Goal: Task Accomplishment & Management: Use online tool/utility

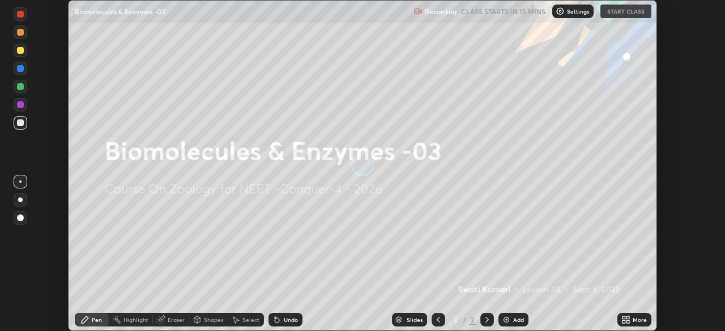
scroll to position [331, 725]
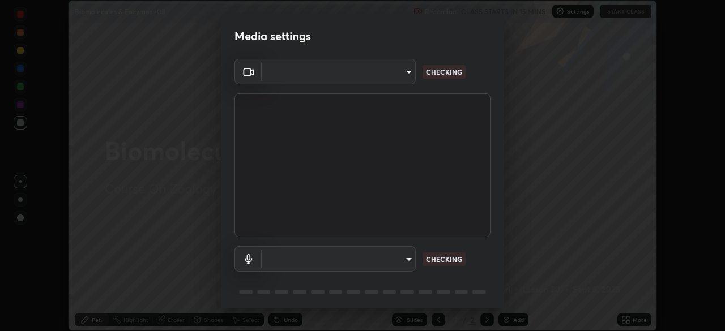
click at [398, 78] on body "Erase all Biomolecules & Enzymes -03 Recording CLASS STARTS IN 15 MINS Settings…" at bounding box center [362, 165] width 725 height 331
click at [393, 77] on div at bounding box center [362, 165] width 725 height 331
type input "0e50365916b658242f783ed4648cb329f585d10cba28352488c27cd343db3185"
type input "default"
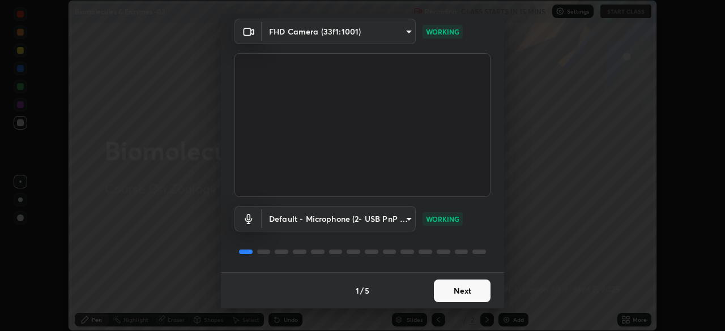
click at [461, 293] on button "Next" at bounding box center [462, 291] width 57 height 23
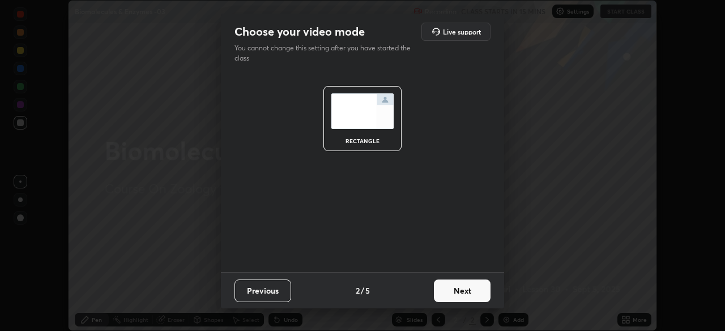
click at [471, 294] on button "Next" at bounding box center [462, 291] width 57 height 23
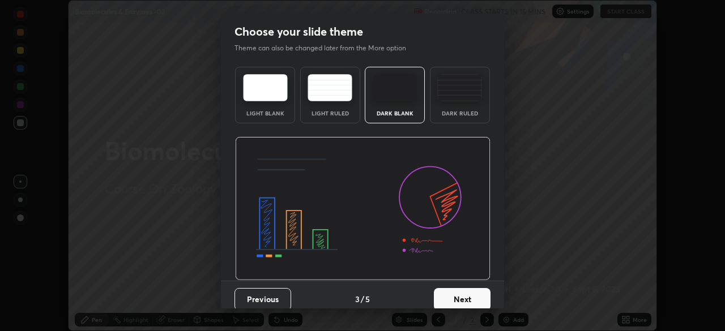
click at [482, 296] on button "Next" at bounding box center [462, 299] width 57 height 23
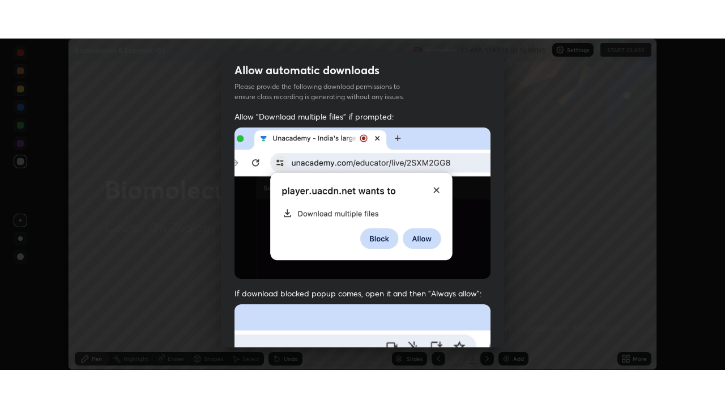
scroll to position [271, 0]
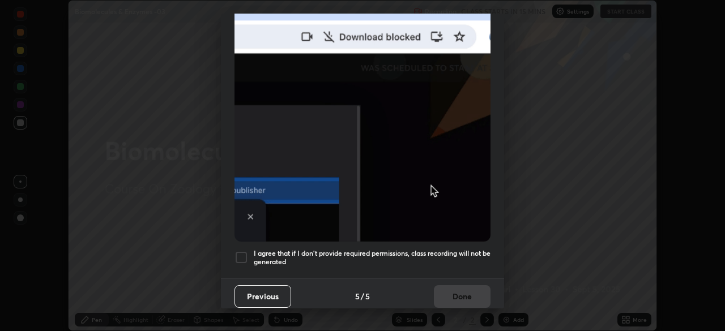
click at [249, 253] on div "I agree that if I don't provide required permissions, class recording will not …" at bounding box center [363, 258] width 256 height 14
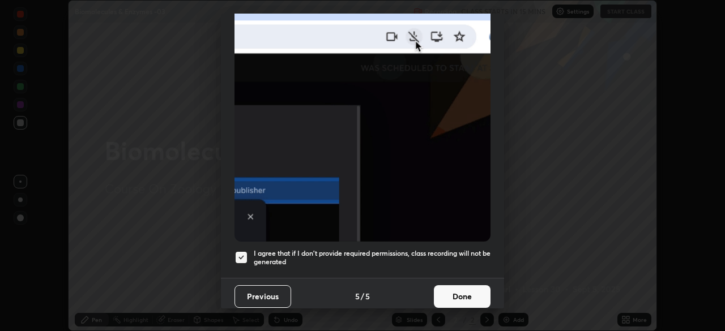
click at [461, 294] on button "Done" at bounding box center [462, 297] width 57 height 23
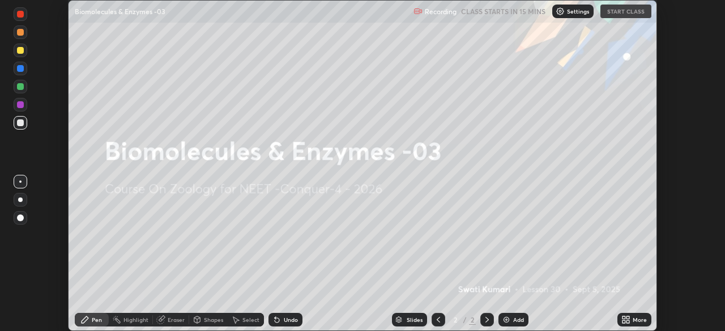
click at [624, 322] on icon at bounding box center [624, 322] width 3 height 3
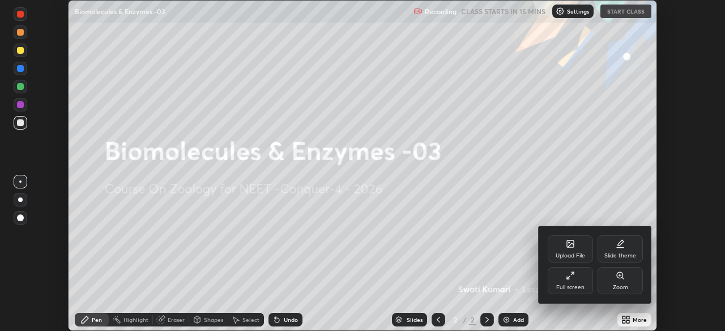
click at [570, 283] on div "Full screen" at bounding box center [570, 280] width 45 height 27
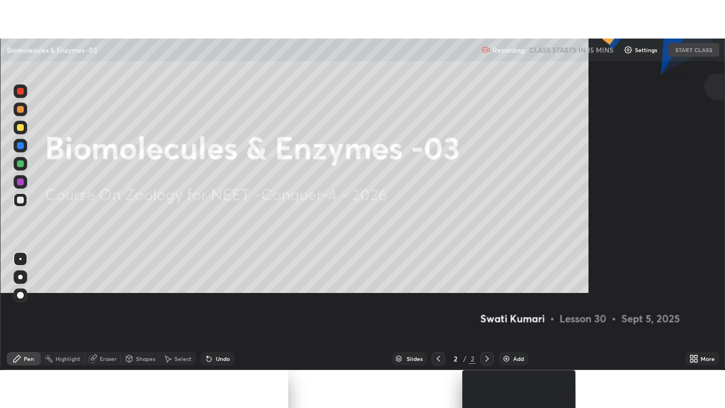
scroll to position [408, 725]
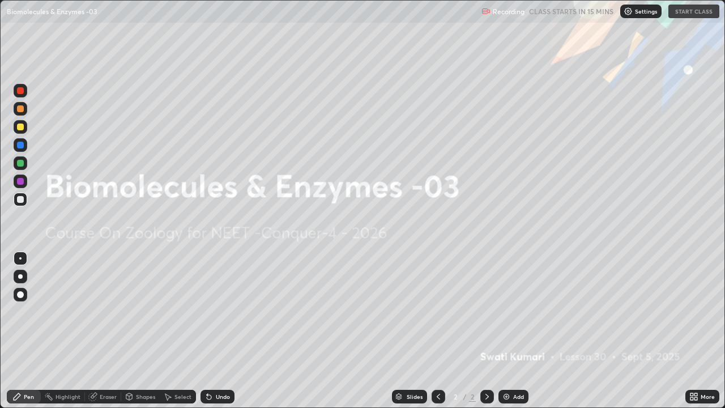
click at [634, 15] on div "Settings" at bounding box center [640, 12] width 41 height 14
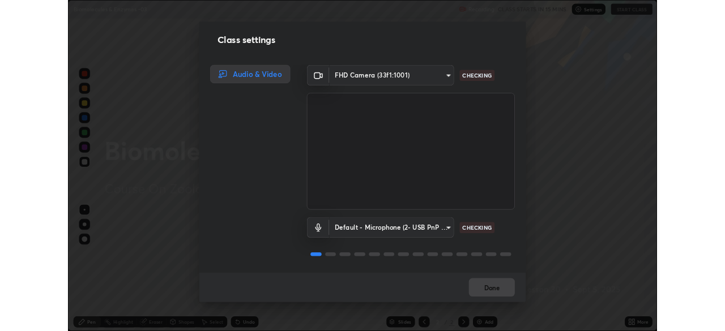
scroll to position [1, 0]
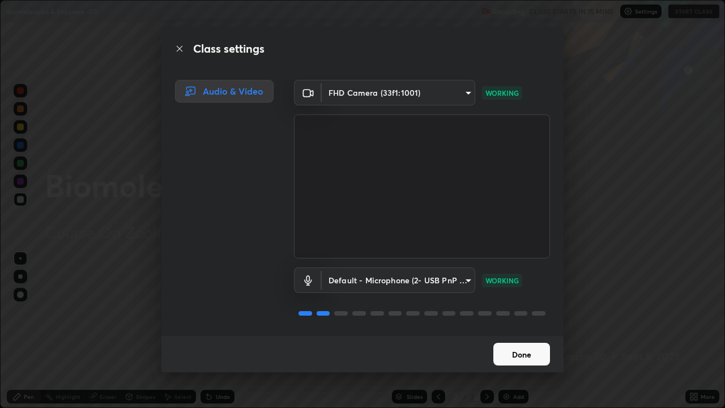
click at [526, 331] on button "Done" at bounding box center [521, 354] width 57 height 23
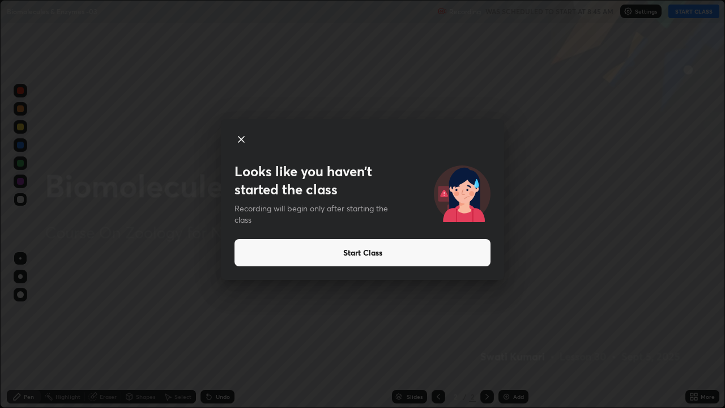
click at [415, 253] on button "Start Class" at bounding box center [363, 252] width 256 height 27
click at [412, 253] on button "Start Class" at bounding box center [363, 252] width 256 height 27
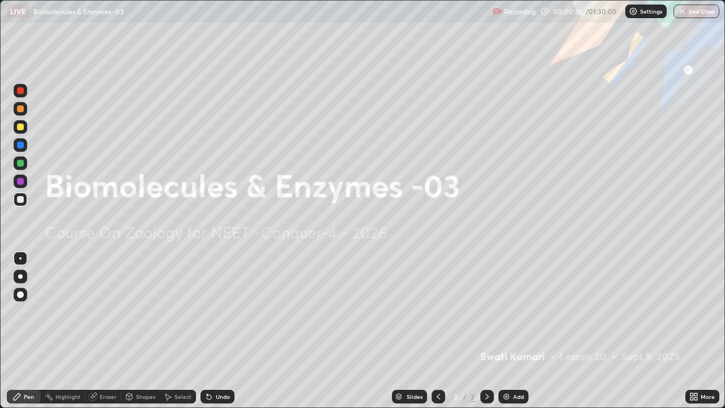
click at [516, 331] on div "Add" at bounding box center [518, 397] width 11 height 6
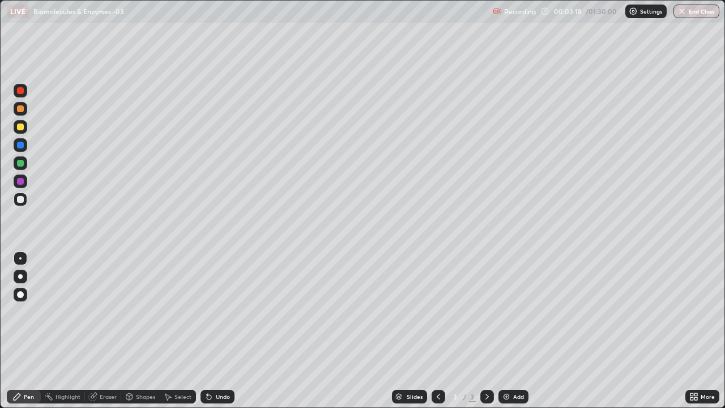
click at [106, 331] on div "Eraser" at bounding box center [108, 397] width 17 height 6
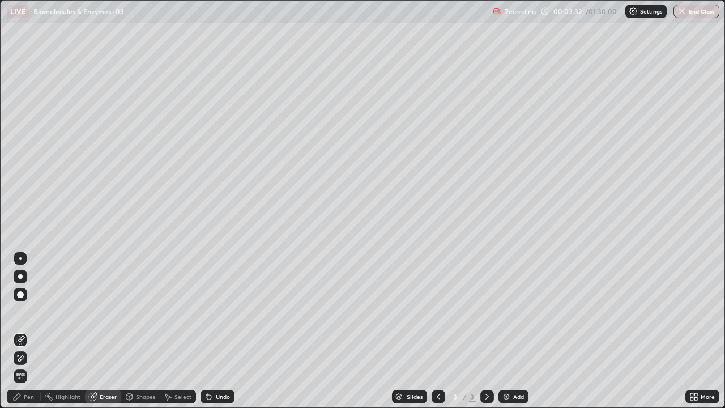
click at [32, 331] on div "Pen" at bounding box center [29, 397] width 10 height 6
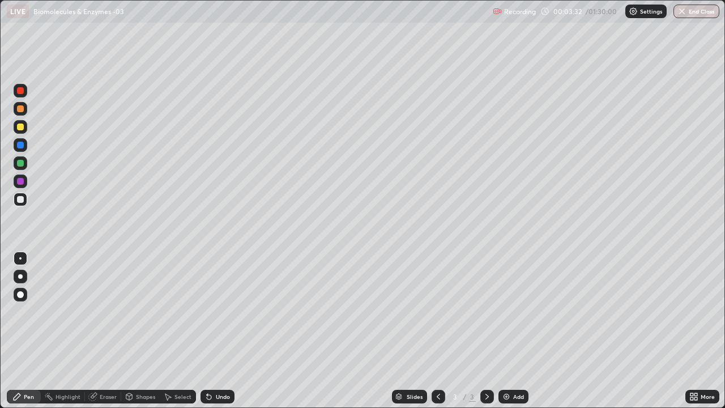
click at [31, 331] on div "Pen" at bounding box center [29, 397] width 10 height 6
click at [20, 276] on div at bounding box center [20, 276] width 5 height 5
click at [21, 126] on div at bounding box center [20, 126] width 7 height 7
click at [20, 109] on div at bounding box center [20, 108] width 7 height 7
click at [509, 331] on img at bounding box center [506, 396] width 9 height 9
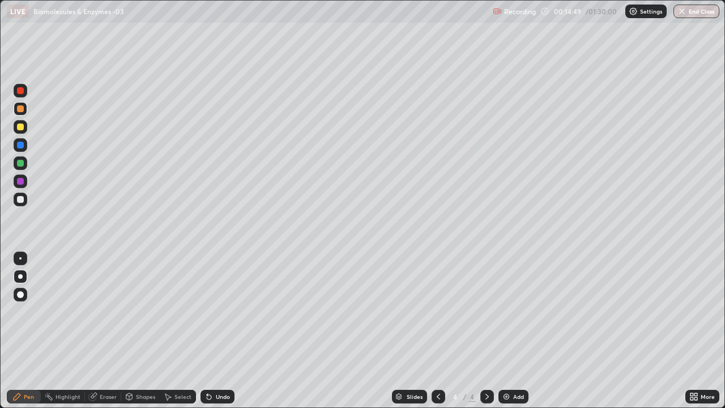
click at [519, 331] on div "Add" at bounding box center [518, 397] width 11 height 6
click at [437, 331] on icon at bounding box center [438, 396] width 9 height 9
click at [20, 295] on div at bounding box center [20, 294] width 7 height 7
click at [139, 331] on div "Shapes" at bounding box center [145, 397] width 19 height 6
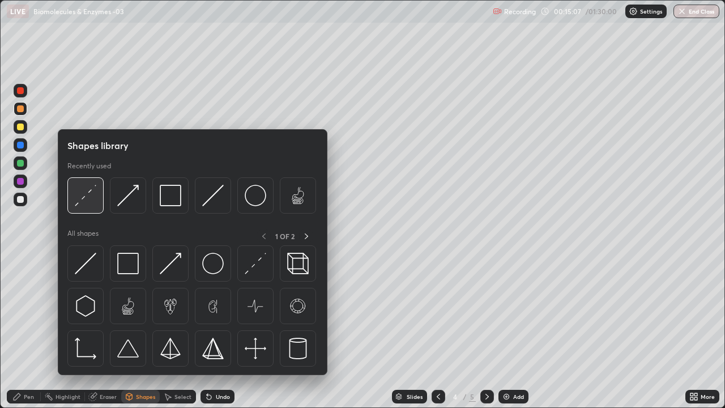
click at [91, 202] on img at bounding box center [86, 196] width 22 height 22
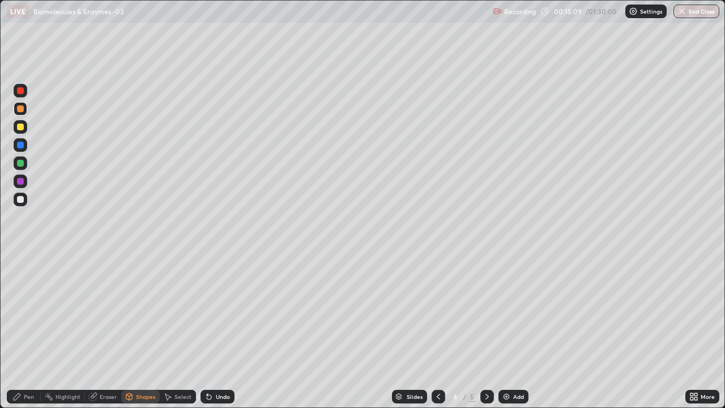
click at [27, 331] on div "Pen" at bounding box center [29, 397] width 10 height 6
click at [21, 203] on div at bounding box center [21, 200] width 14 height 14
click at [20, 276] on div at bounding box center [20, 276] width 5 height 5
click at [19, 163] on div at bounding box center [20, 163] width 7 height 7
click at [23, 180] on div at bounding box center [20, 181] width 7 height 7
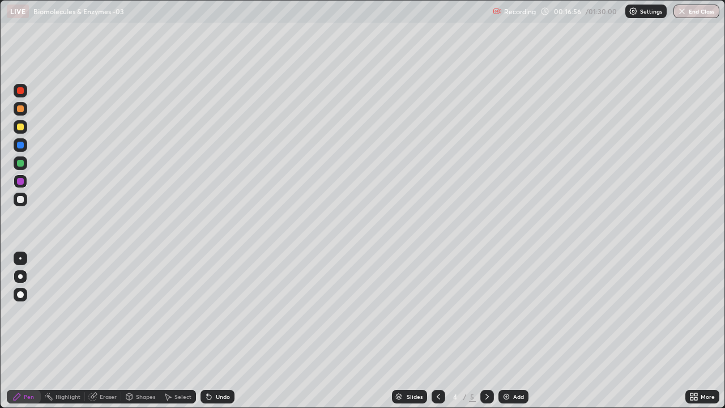
click at [17, 199] on div at bounding box center [20, 199] width 7 height 7
click at [217, 331] on div "Undo" at bounding box center [223, 397] width 14 height 6
click at [216, 331] on div "Undo" at bounding box center [223, 397] width 14 height 6
click at [22, 142] on div at bounding box center [20, 145] width 7 height 7
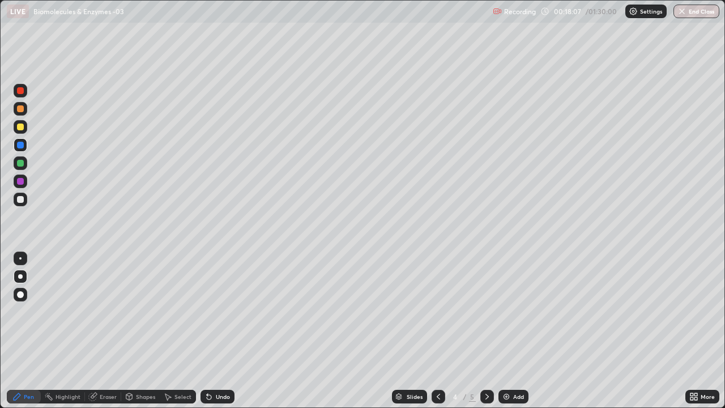
click at [20, 127] on div at bounding box center [20, 126] width 7 height 7
click at [221, 331] on div "Undo" at bounding box center [223, 397] width 14 height 6
click at [19, 160] on div at bounding box center [20, 163] width 7 height 7
click at [19, 149] on div at bounding box center [21, 145] width 14 height 14
click at [21, 180] on div at bounding box center [20, 181] width 7 height 7
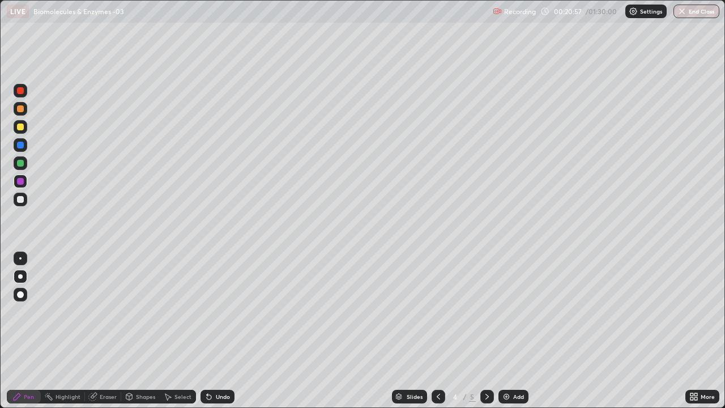
click at [486, 331] on icon at bounding box center [487, 396] width 9 height 9
click at [19, 124] on div at bounding box center [20, 126] width 7 height 7
click at [20, 295] on div at bounding box center [20, 294] width 7 height 7
click at [137, 331] on div "Shapes" at bounding box center [145, 397] width 19 height 6
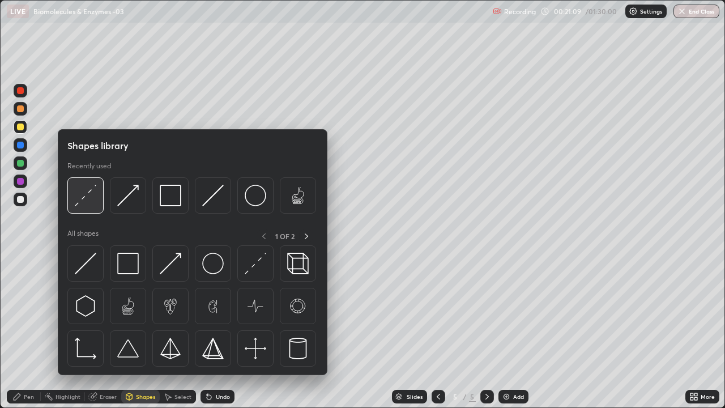
click at [88, 203] on img at bounding box center [86, 196] width 22 height 22
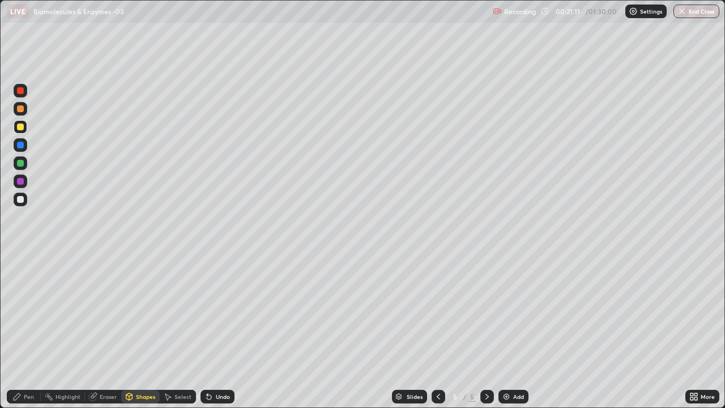
click at [22, 331] on div "Pen" at bounding box center [24, 397] width 34 height 14
click at [15, 276] on div at bounding box center [21, 277] width 14 height 14
click at [21, 201] on div at bounding box center [20, 199] width 7 height 7
click at [25, 165] on div at bounding box center [21, 163] width 14 height 14
click at [20, 109] on div at bounding box center [20, 108] width 7 height 7
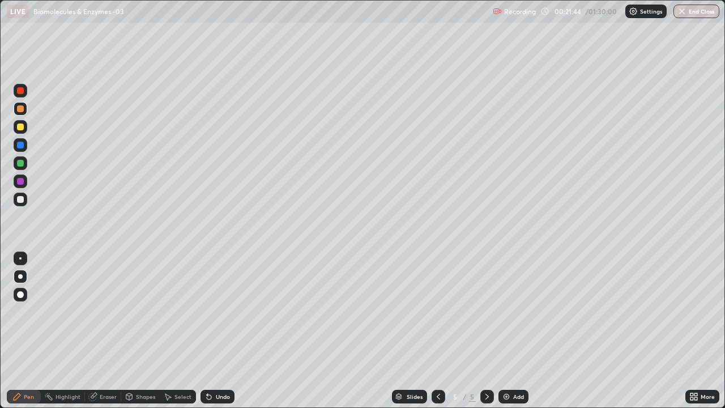
click at [221, 331] on div "Undo" at bounding box center [223, 397] width 14 height 6
click at [105, 331] on div "Eraser" at bounding box center [103, 397] width 36 height 14
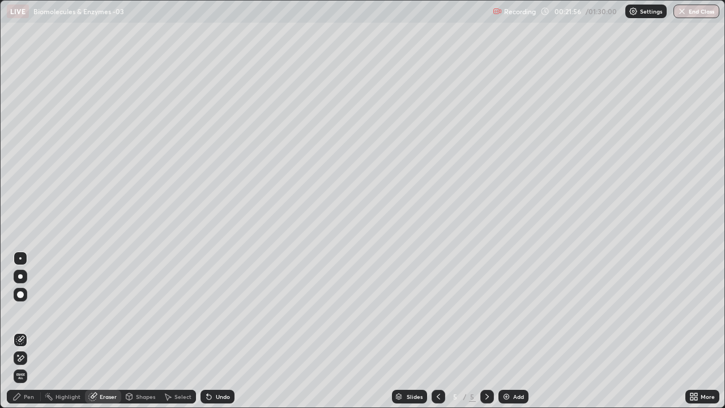
click at [30, 331] on div "Pen" at bounding box center [24, 397] width 34 height 14
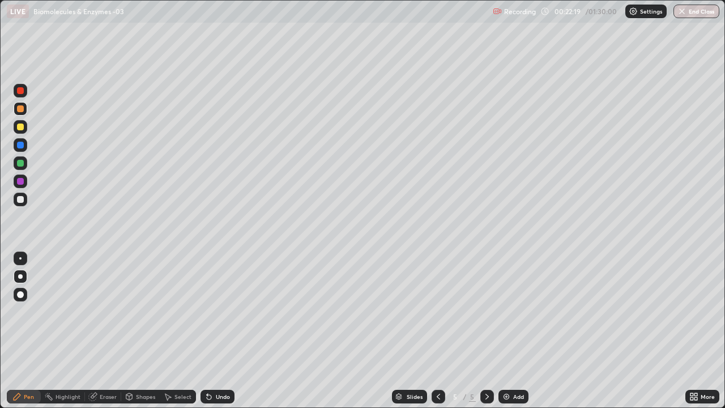
click at [18, 180] on div at bounding box center [20, 181] width 7 height 7
click at [23, 198] on div at bounding box center [20, 199] width 7 height 7
click at [21, 128] on div at bounding box center [20, 126] width 7 height 7
click at [21, 109] on div at bounding box center [20, 108] width 7 height 7
click at [96, 331] on icon at bounding box center [92, 396] width 9 height 9
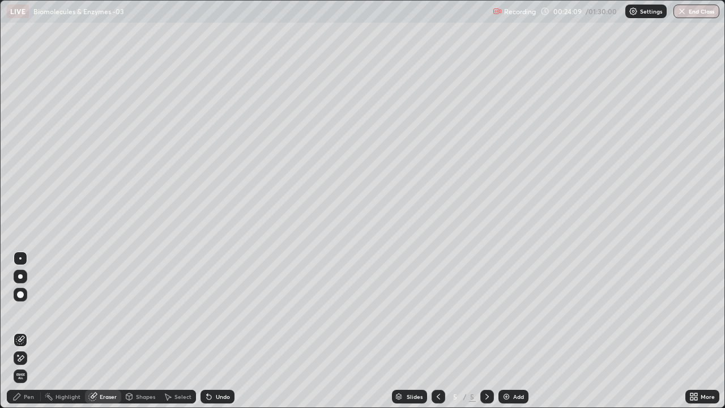
click at [23, 331] on div "Pen" at bounding box center [24, 397] width 34 height 14
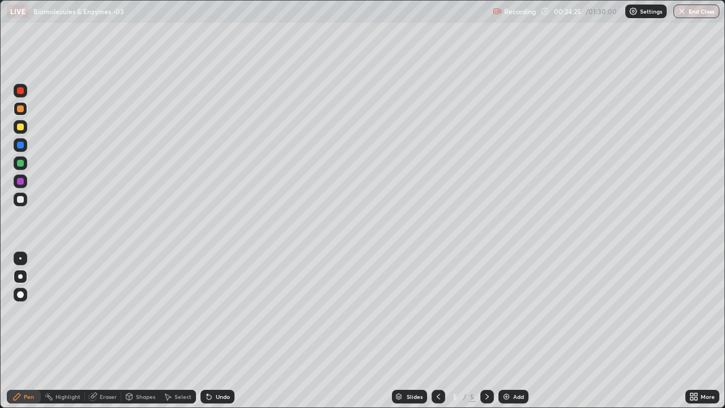
click at [25, 181] on div at bounding box center [21, 181] width 14 height 14
click at [20, 164] on div at bounding box center [20, 163] width 7 height 7
click at [23, 199] on div at bounding box center [20, 199] width 7 height 7
click at [18, 161] on div at bounding box center [20, 163] width 7 height 7
click at [17, 111] on div at bounding box center [21, 109] width 14 height 14
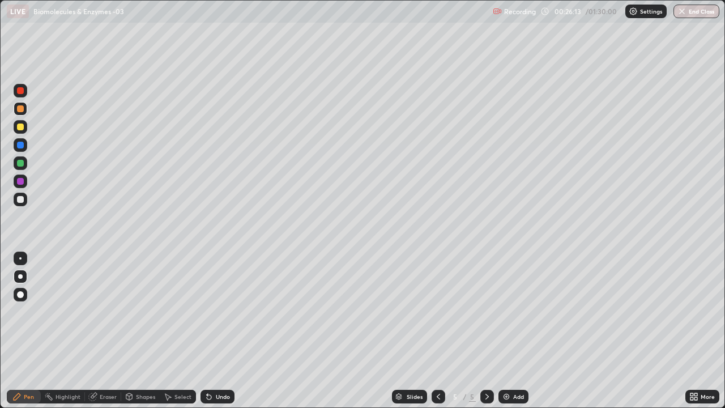
click at [21, 258] on div at bounding box center [20, 258] width 2 height 2
click at [18, 272] on div at bounding box center [21, 277] width 14 height 14
click at [20, 276] on div at bounding box center [20, 276] width 5 height 5
click at [98, 331] on div "Eraser" at bounding box center [103, 397] width 36 height 14
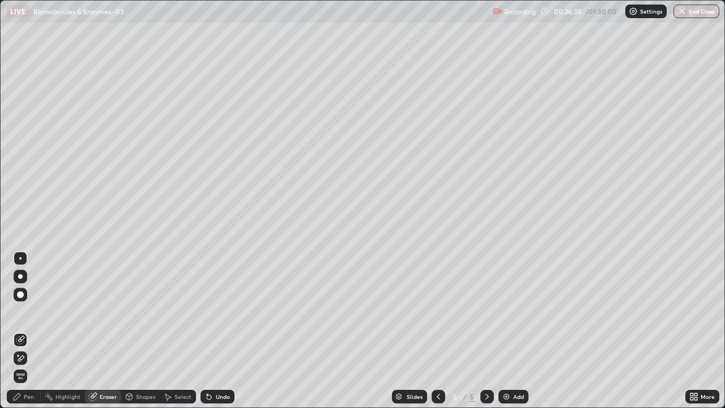
click at [25, 331] on div "Pen" at bounding box center [24, 397] width 34 height 14
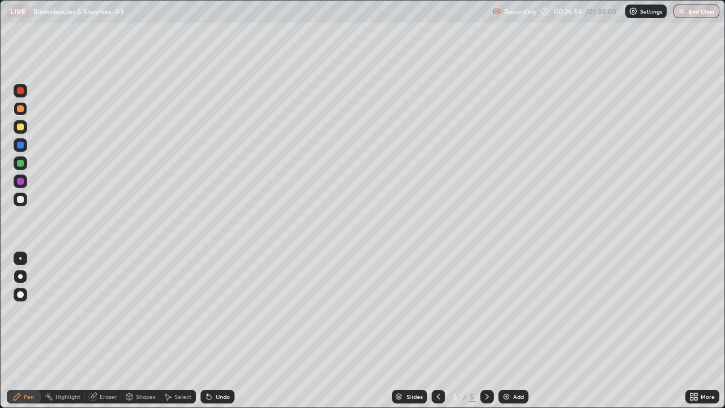
click at [23, 198] on div at bounding box center [20, 199] width 7 height 7
click at [20, 109] on div at bounding box center [20, 108] width 7 height 7
click at [17, 201] on div at bounding box center [20, 199] width 7 height 7
click at [18, 144] on div at bounding box center [20, 145] width 7 height 7
click at [20, 200] on div at bounding box center [20, 199] width 7 height 7
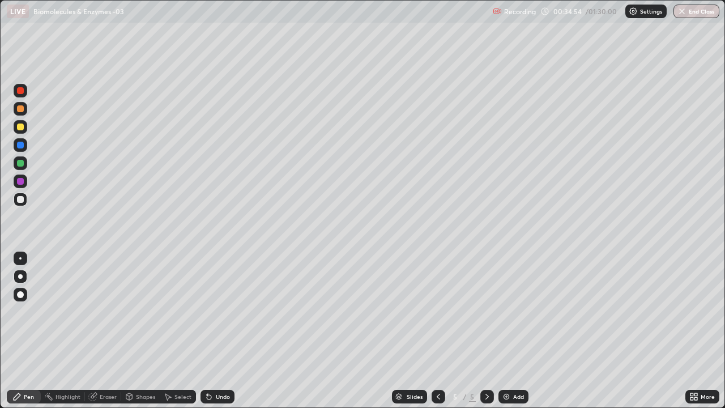
click at [512, 331] on div "Add" at bounding box center [514, 397] width 30 height 14
click at [19, 109] on div at bounding box center [20, 108] width 7 height 7
click at [20, 292] on div at bounding box center [20, 294] width 7 height 7
click at [23, 91] on div at bounding box center [20, 90] width 7 height 7
click at [19, 300] on div at bounding box center [21, 295] width 14 height 14
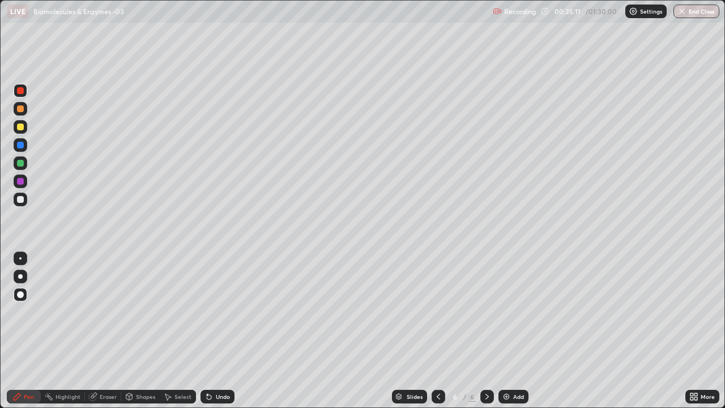
click at [22, 106] on div at bounding box center [20, 108] width 7 height 7
click at [21, 127] on div at bounding box center [20, 126] width 7 height 7
click at [20, 199] on div at bounding box center [20, 199] width 7 height 7
click at [20, 276] on div at bounding box center [20, 276] width 5 height 5
click at [438, 331] on icon at bounding box center [438, 396] width 9 height 9
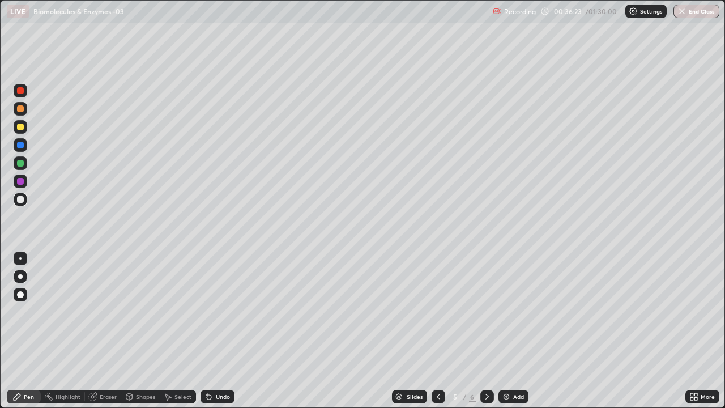
click at [438, 331] on icon at bounding box center [438, 396] width 9 height 9
click at [487, 331] on icon at bounding box center [487, 396] width 9 height 9
click at [486, 331] on icon at bounding box center [486, 397] width 3 height 6
click at [25, 182] on div at bounding box center [21, 181] width 14 height 14
click at [20, 91] on div at bounding box center [20, 90] width 7 height 7
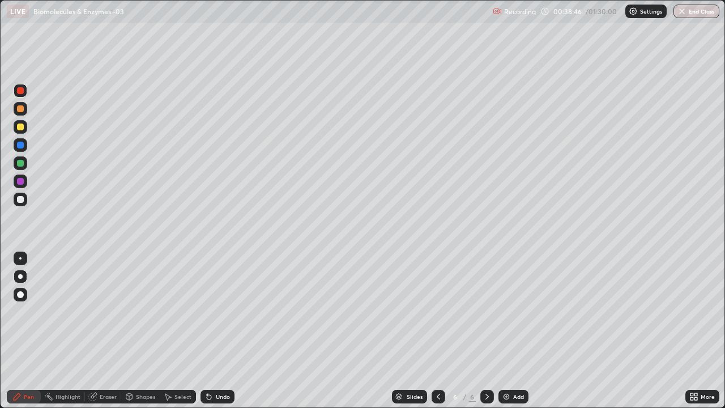
click at [20, 147] on div at bounding box center [20, 145] width 7 height 7
click at [510, 331] on div "Add" at bounding box center [514, 397] width 30 height 14
click at [20, 163] on div at bounding box center [20, 163] width 7 height 7
click at [18, 295] on div at bounding box center [20, 294] width 7 height 7
click at [139, 331] on div "Shapes" at bounding box center [145, 397] width 19 height 6
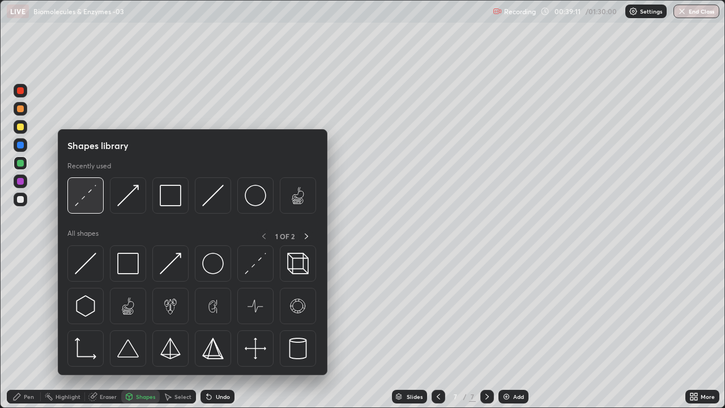
click at [89, 200] on img at bounding box center [86, 196] width 22 height 22
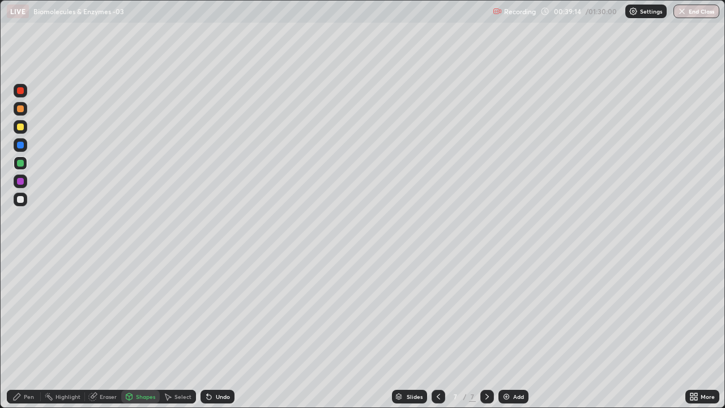
click at [26, 331] on div "Pen" at bounding box center [29, 397] width 10 height 6
click at [20, 197] on div at bounding box center [20, 199] width 7 height 7
click at [19, 275] on div at bounding box center [20, 276] width 5 height 5
click at [22, 201] on div at bounding box center [20, 199] width 7 height 7
click at [20, 160] on div at bounding box center [20, 163] width 7 height 7
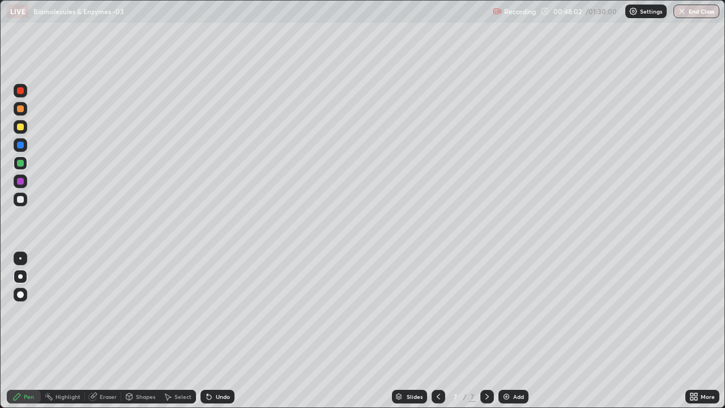
click at [21, 145] on div at bounding box center [20, 145] width 7 height 7
click at [19, 129] on div at bounding box center [20, 126] width 7 height 7
click at [141, 331] on div "Shapes" at bounding box center [145, 397] width 19 height 6
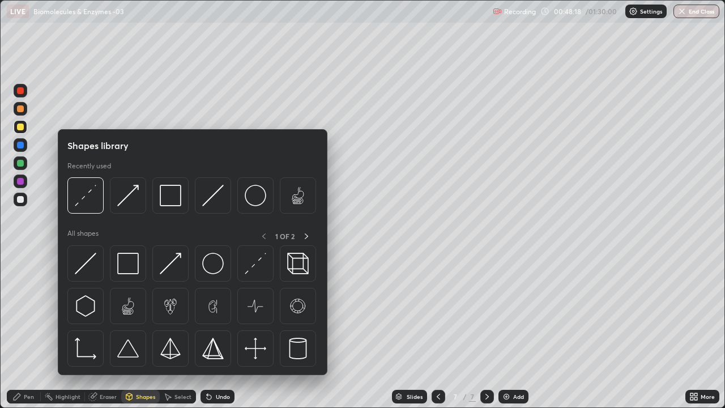
click at [216, 205] on img at bounding box center [213, 196] width 22 height 22
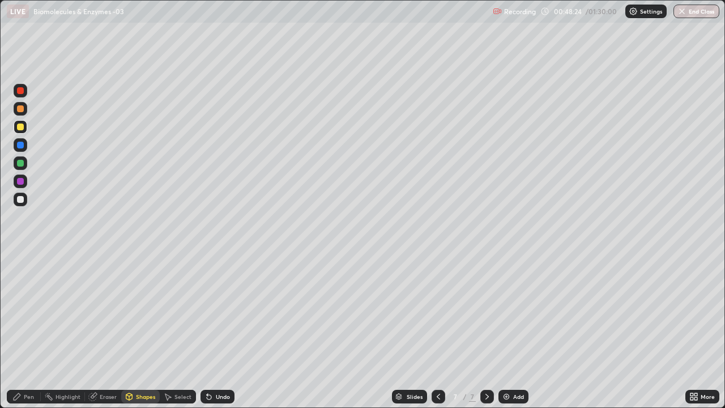
click at [27, 331] on div "Pen" at bounding box center [29, 397] width 10 height 6
click at [20, 200] on div at bounding box center [20, 199] width 7 height 7
click at [105, 331] on div "Eraser" at bounding box center [103, 397] width 36 height 14
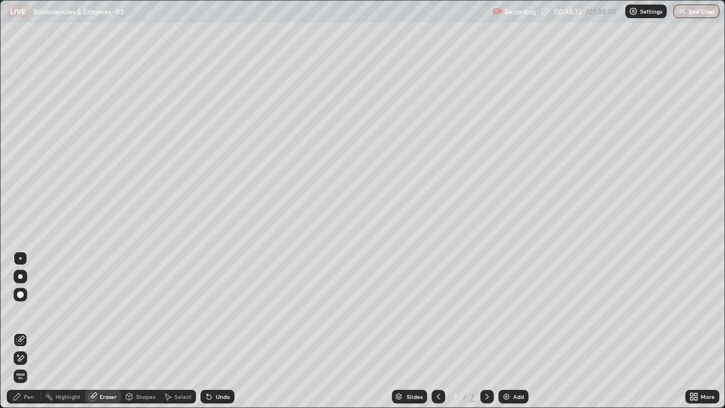
click at [24, 331] on div "Pen" at bounding box center [29, 397] width 10 height 6
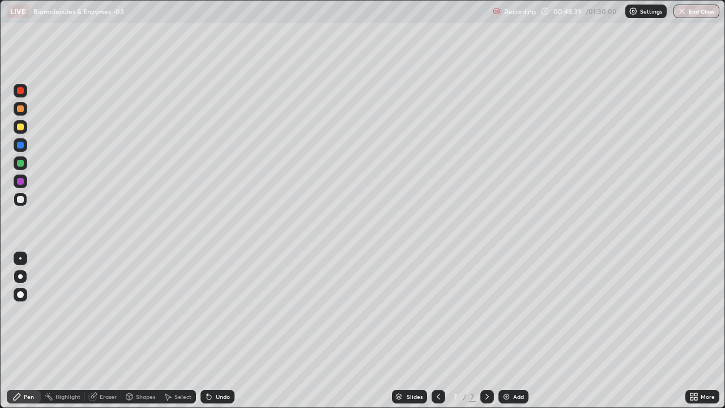
click at [220, 331] on div "Undo" at bounding box center [223, 397] width 14 height 6
click at [218, 331] on div "Undo" at bounding box center [223, 397] width 14 height 6
click at [22, 166] on div at bounding box center [20, 163] width 7 height 7
click at [218, 331] on div "Undo" at bounding box center [223, 397] width 14 height 6
click at [219, 331] on div "Undo" at bounding box center [223, 397] width 14 height 6
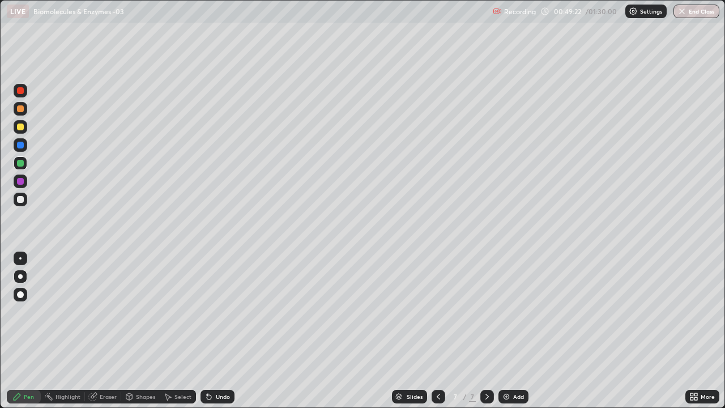
click at [20, 200] on div at bounding box center [20, 199] width 7 height 7
click at [23, 162] on div at bounding box center [20, 163] width 7 height 7
click at [118, 331] on div "Eraser" at bounding box center [103, 397] width 36 height 14
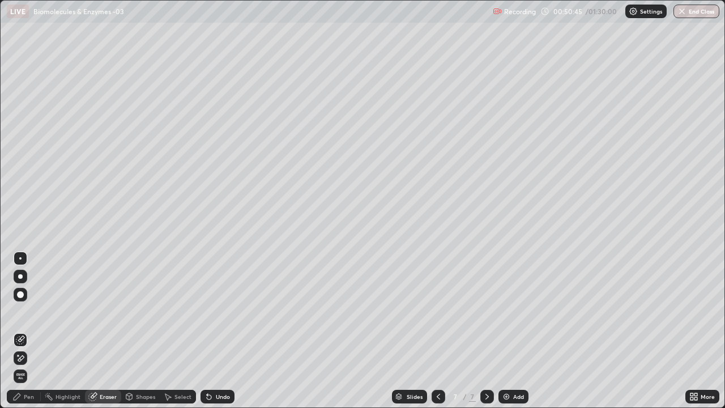
click at [29, 331] on div "Pen" at bounding box center [24, 397] width 34 height 14
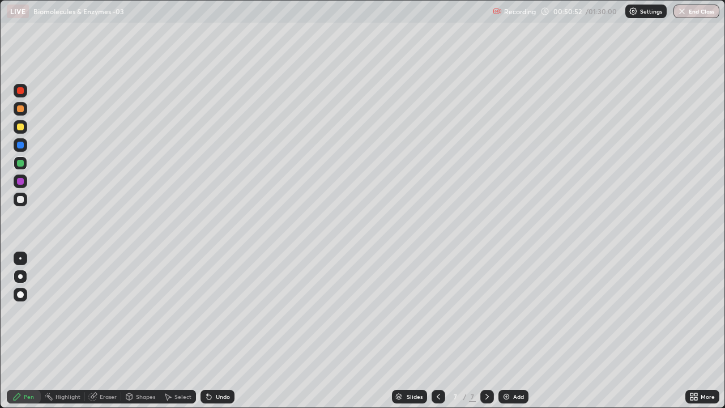
click at [20, 182] on div at bounding box center [20, 181] width 7 height 7
click at [22, 131] on div at bounding box center [21, 127] width 14 height 14
click at [18, 166] on div at bounding box center [20, 163] width 7 height 7
click at [710, 331] on div "More" at bounding box center [708, 397] width 14 height 6
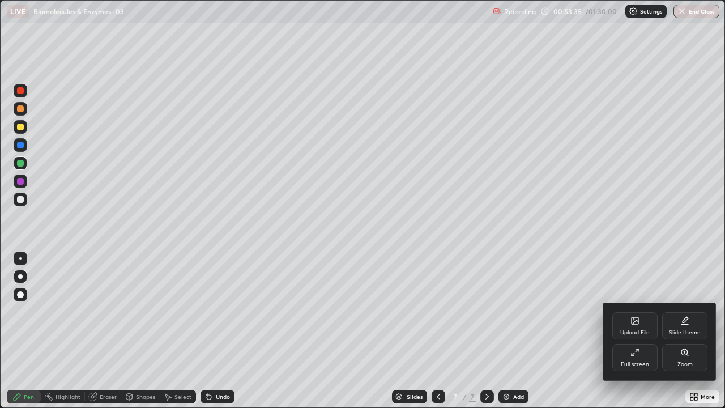
click at [640, 331] on div "Full screen" at bounding box center [634, 357] width 45 height 27
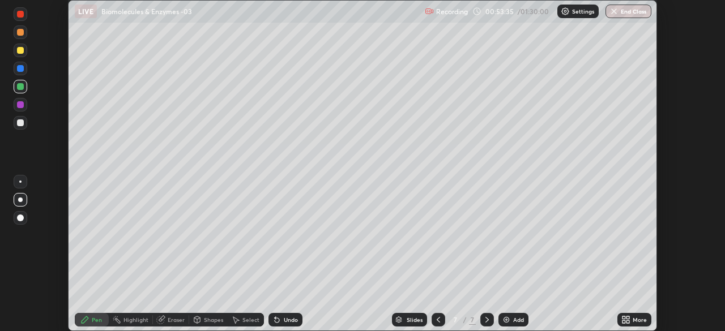
scroll to position [56317, 55924]
click at [628, 17] on button "End Class" at bounding box center [629, 12] width 46 height 14
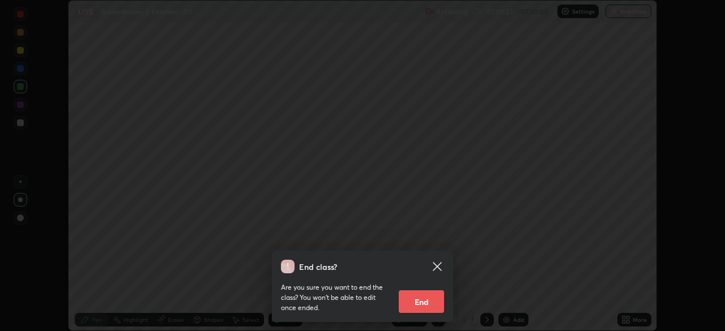
click at [431, 306] on button "End" at bounding box center [421, 302] width 45 height 23
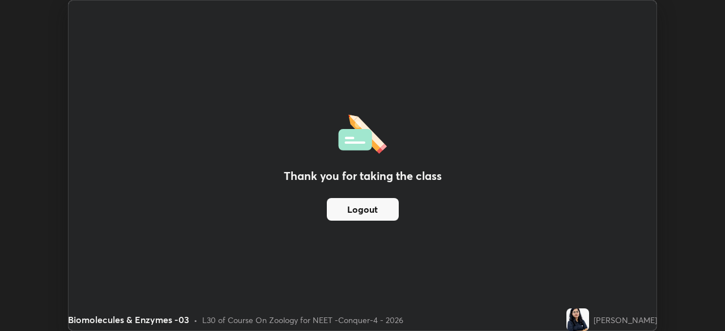
click at [381, 215] on button "Logout" at bounding box center [363, 209] width 72 height 23
